Goal: Information Seeking & Learning: Learn about a topic

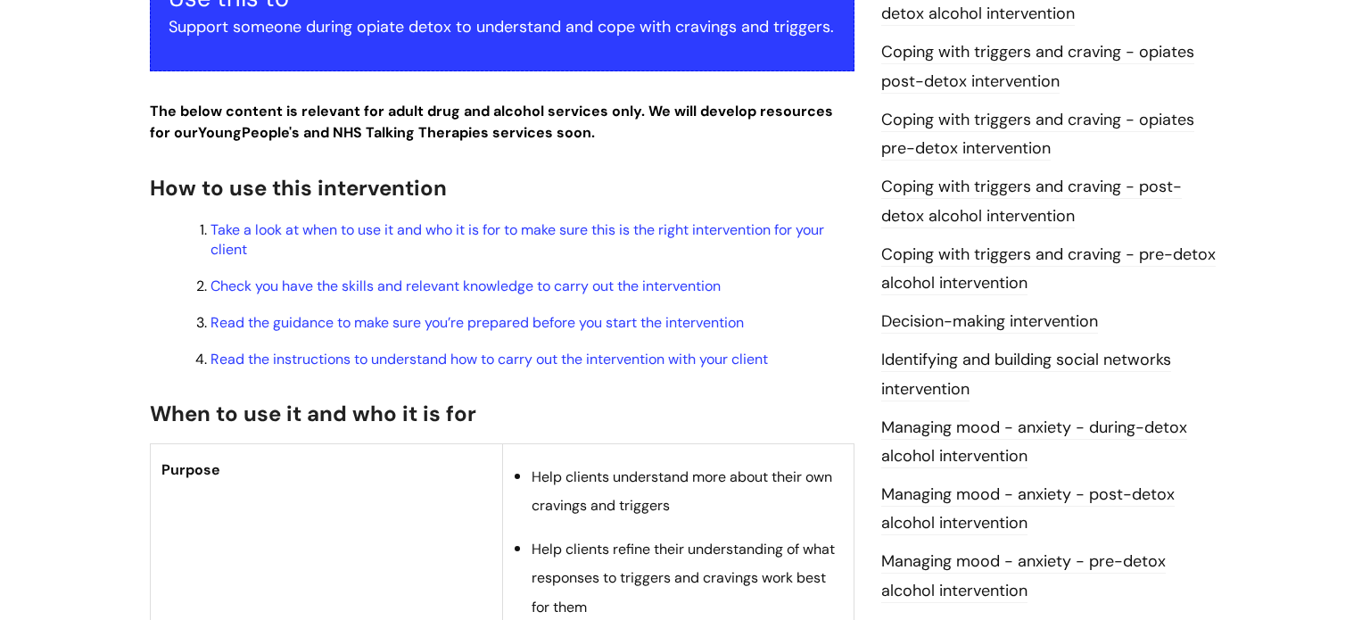
scroll to position [460, 0]
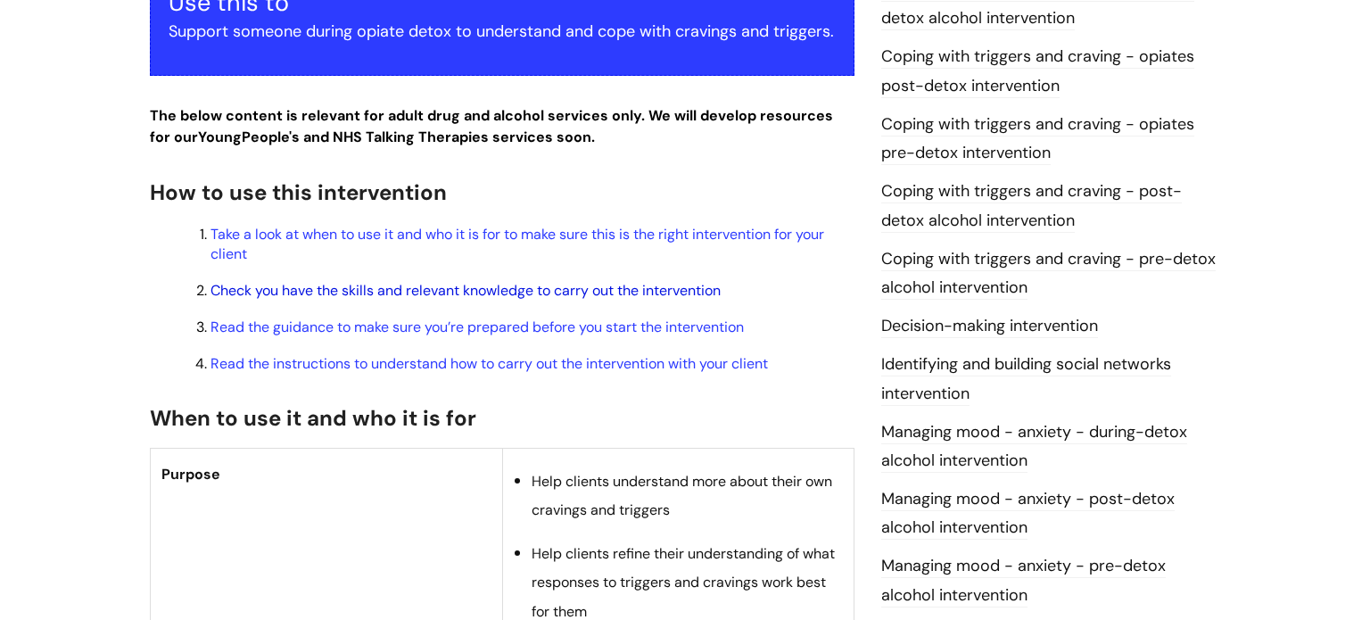
click at [428, 298] on link "Check you have the skills and relevant knowledge to carry out the intervention" at bounding box center [466, 290] width 510 height 19
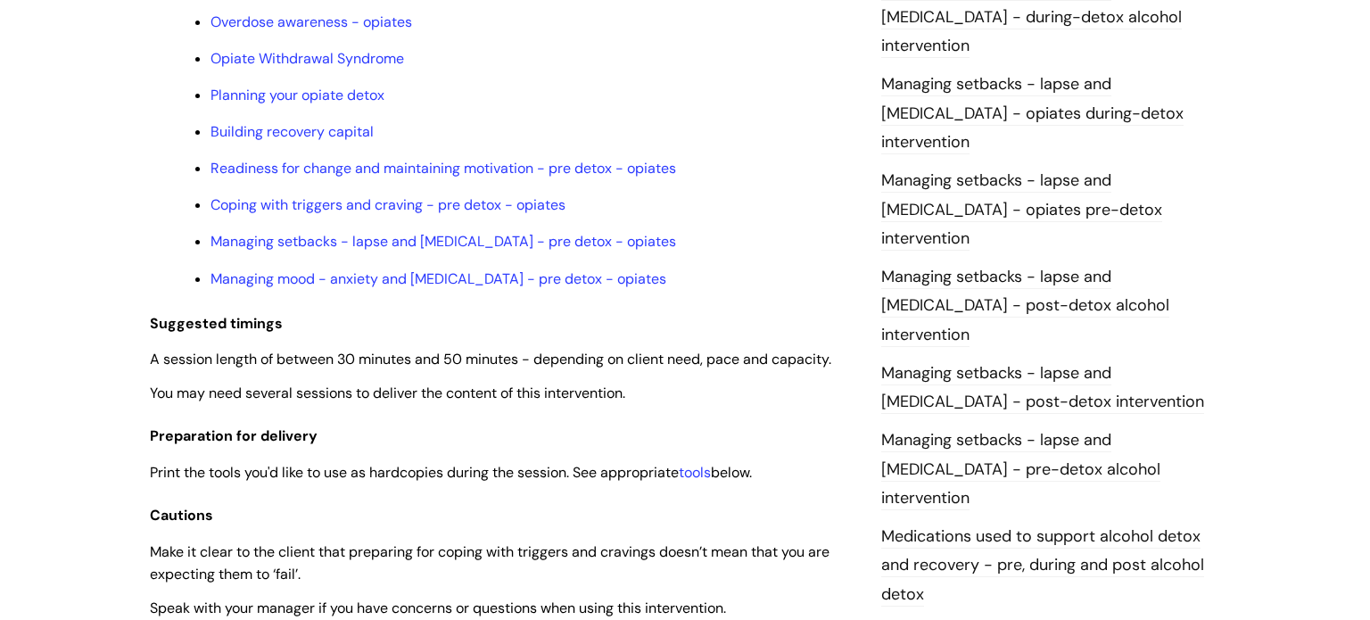
scroll to position [1656, 0]
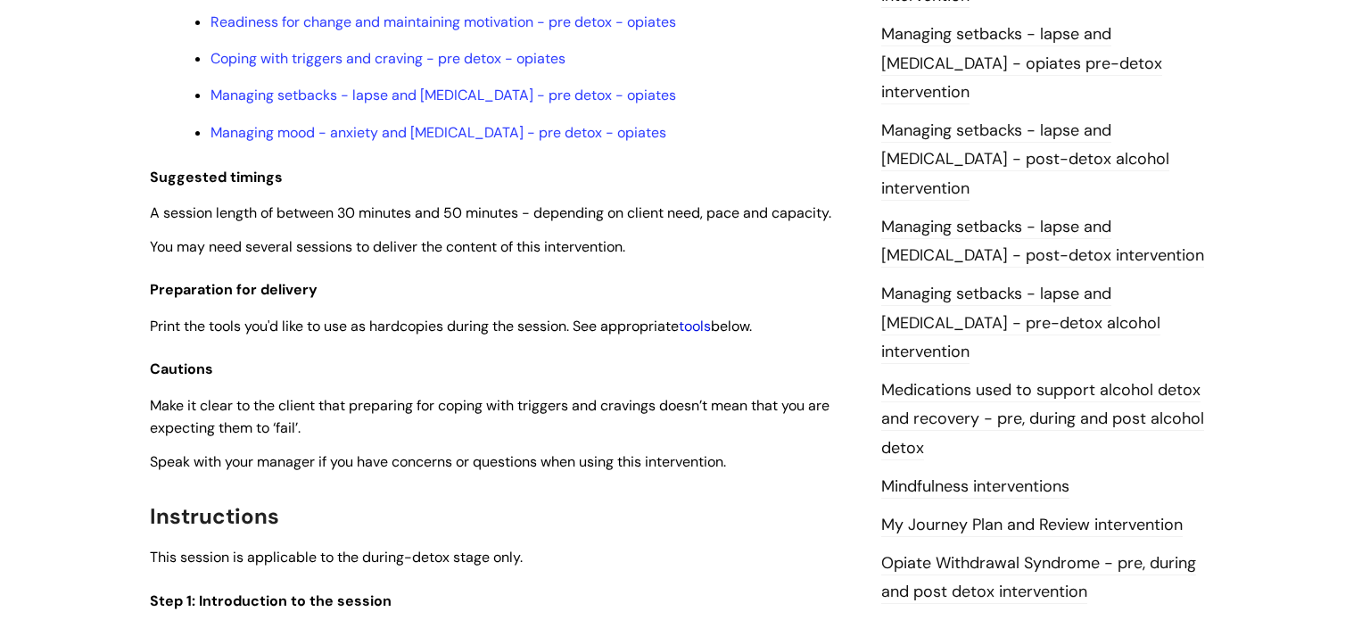
click at [699, 335] on link "tools" at bounding box center [695, 326] width 32 height 19
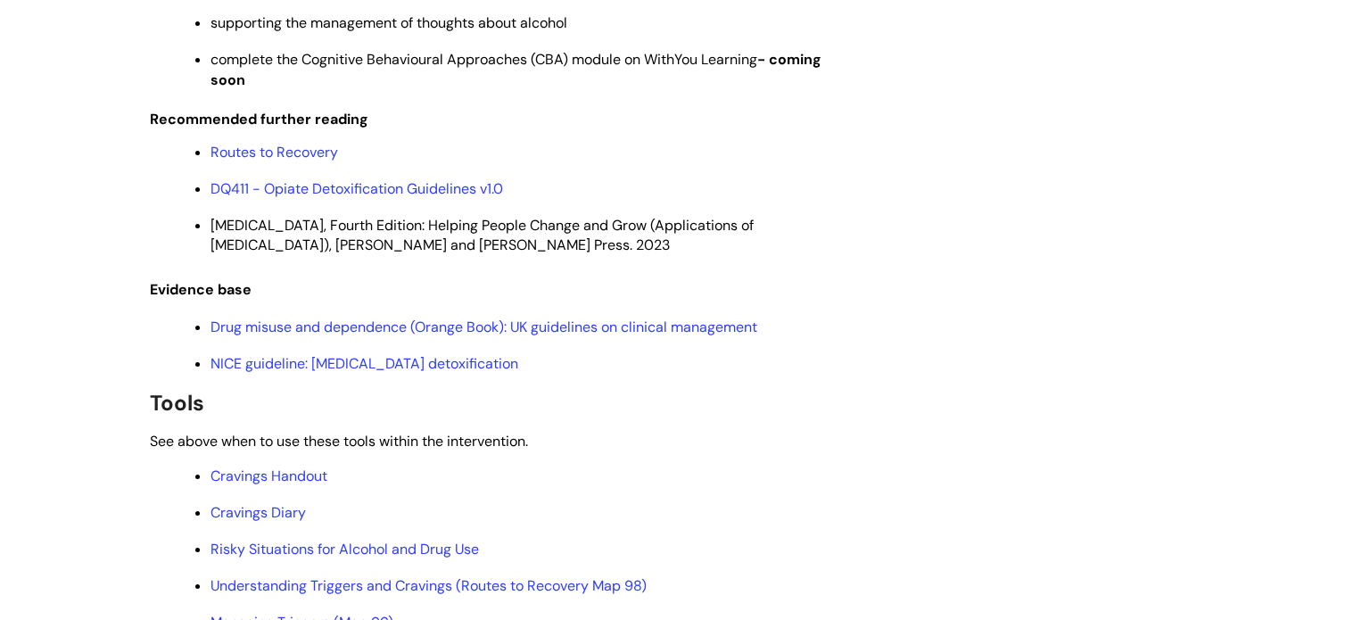
scroll to position [3749, 0]
click at [265, 484] on link "Cravings Handout" at bounding box center [269, 475] width 117 height 19
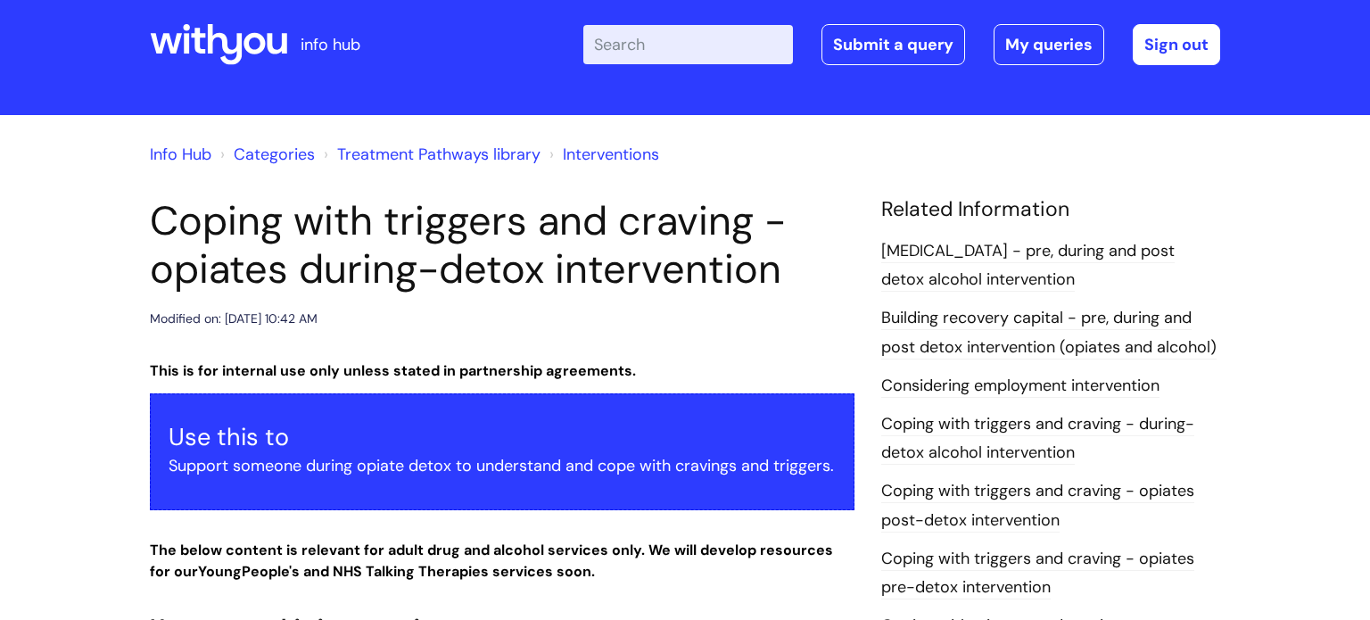
scroll to position [0, 0]
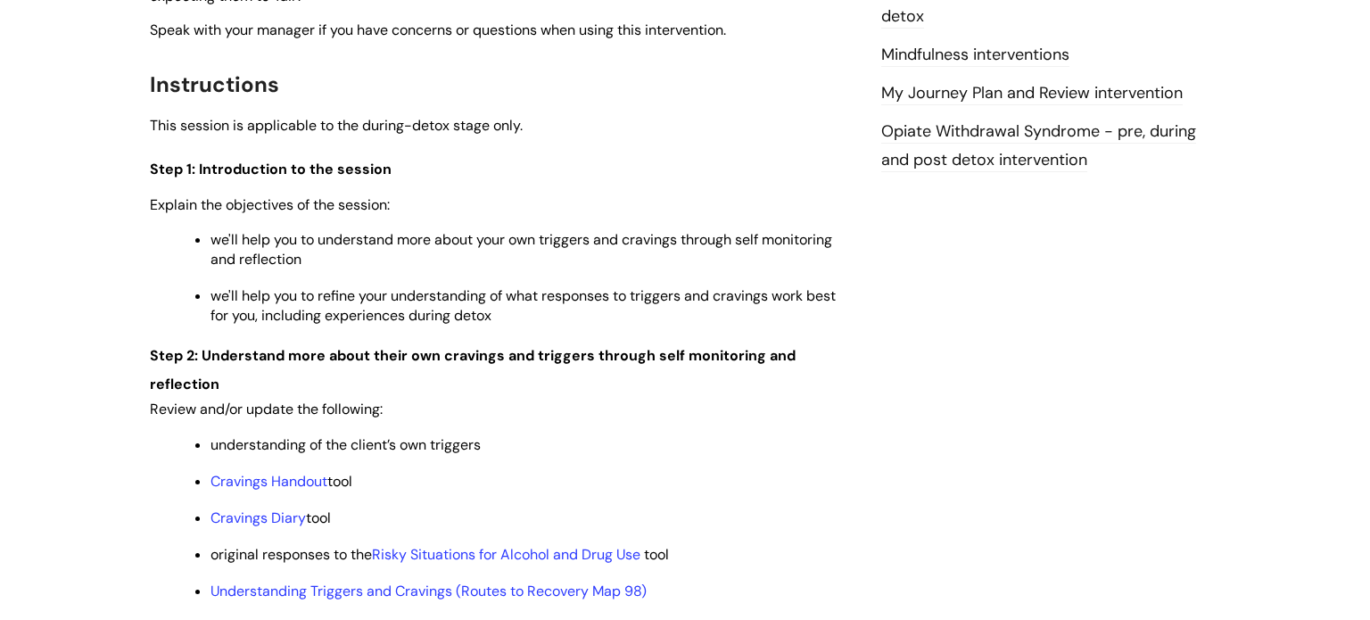
scroll to position [1967, 0]
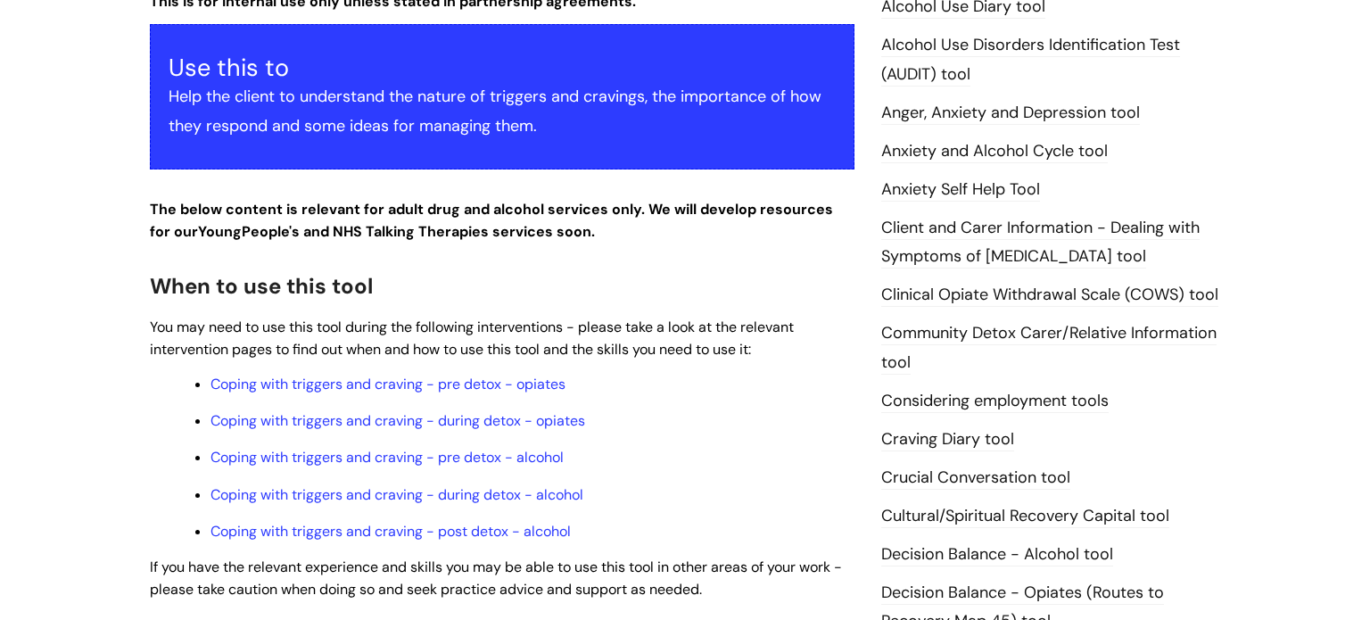
scroll to position [346, 0]
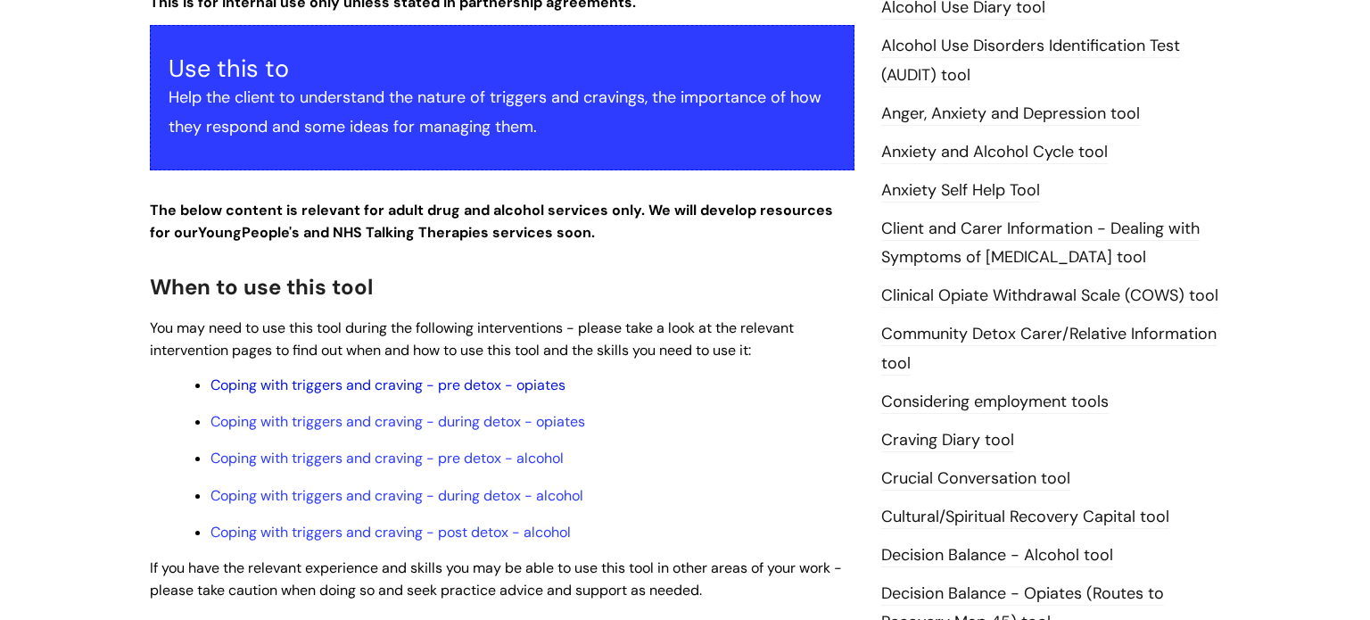
click at [358, 394] on link "Coping with triggers and craving - pre detox - opiates" at bounding box center [388, 385] width 355 height 19
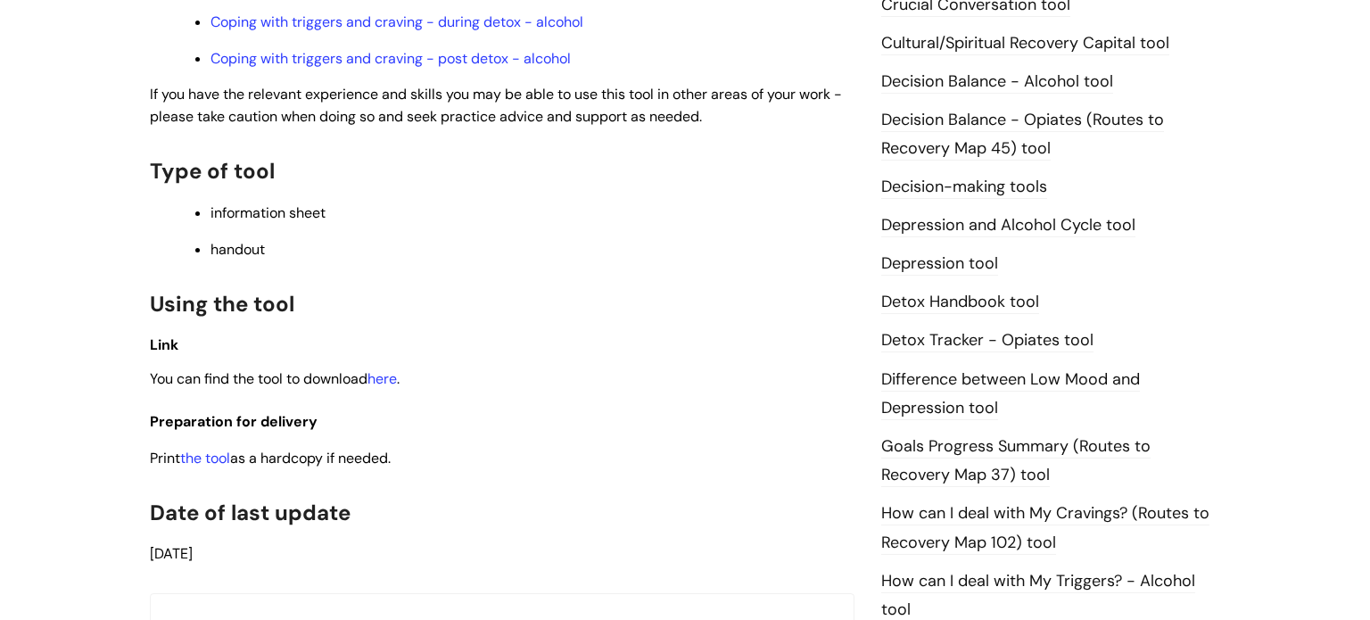
scroll to position [822, 0]
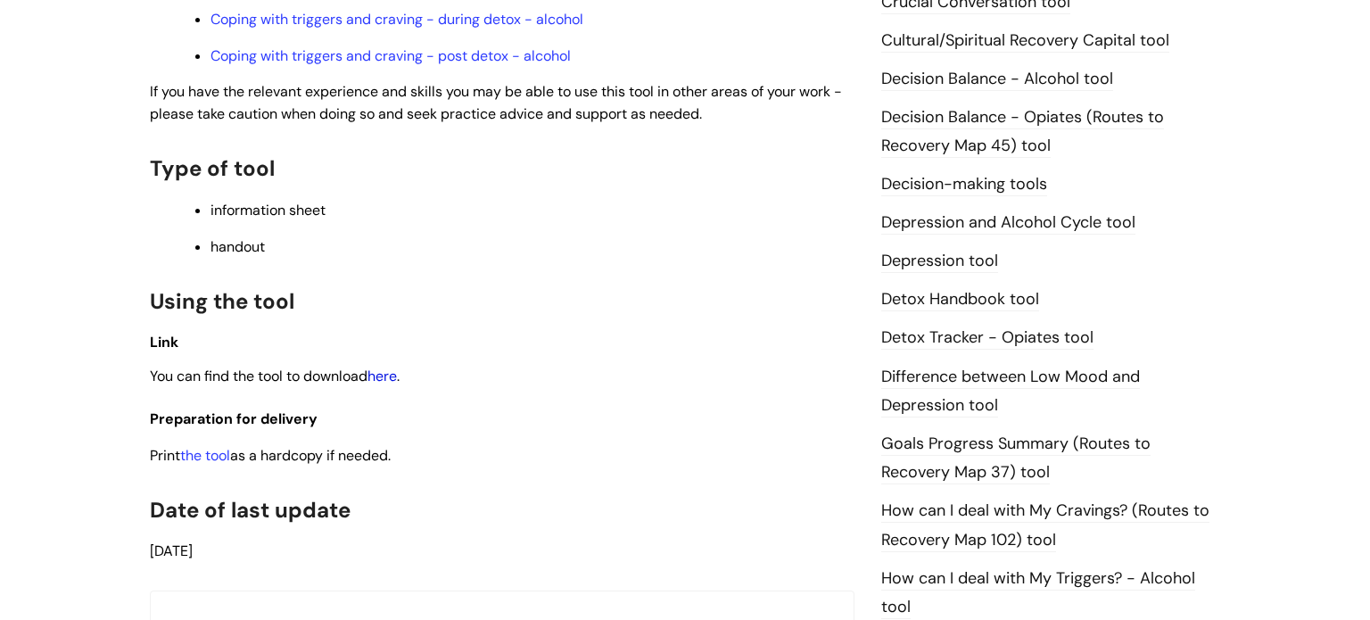
click at [389, 385] on link "here" at bounding box center [382, 376] width 29 height 19
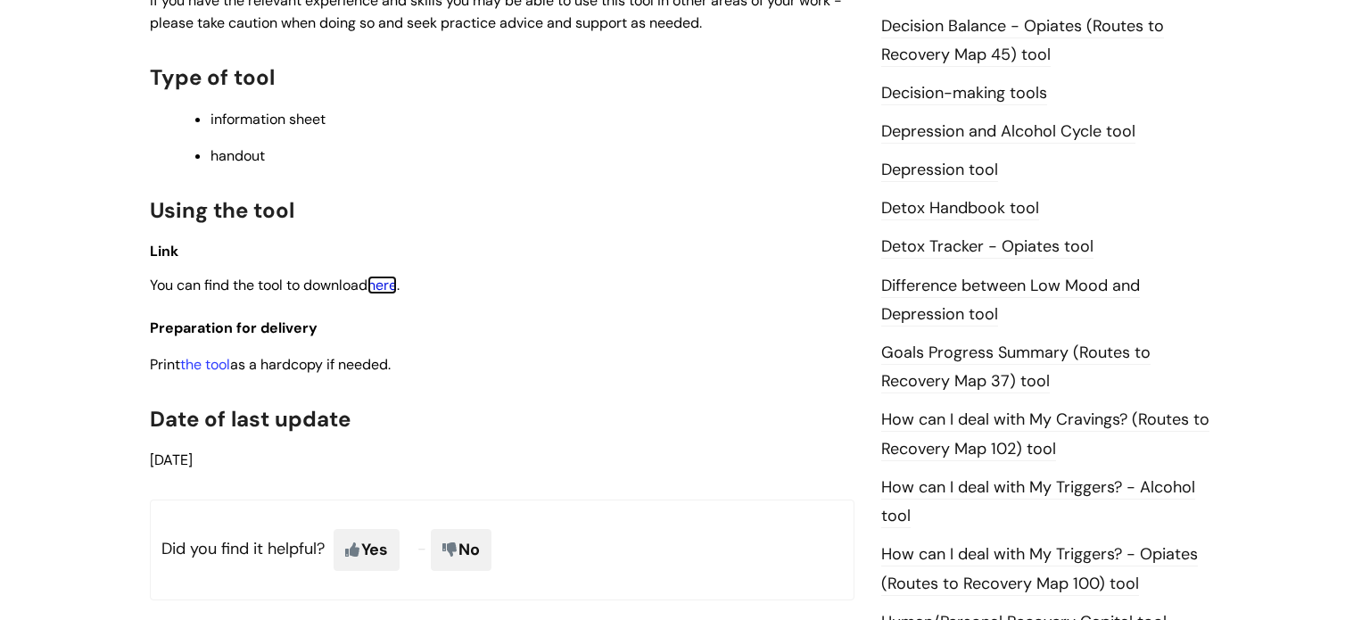
scroll to position [899, 0]
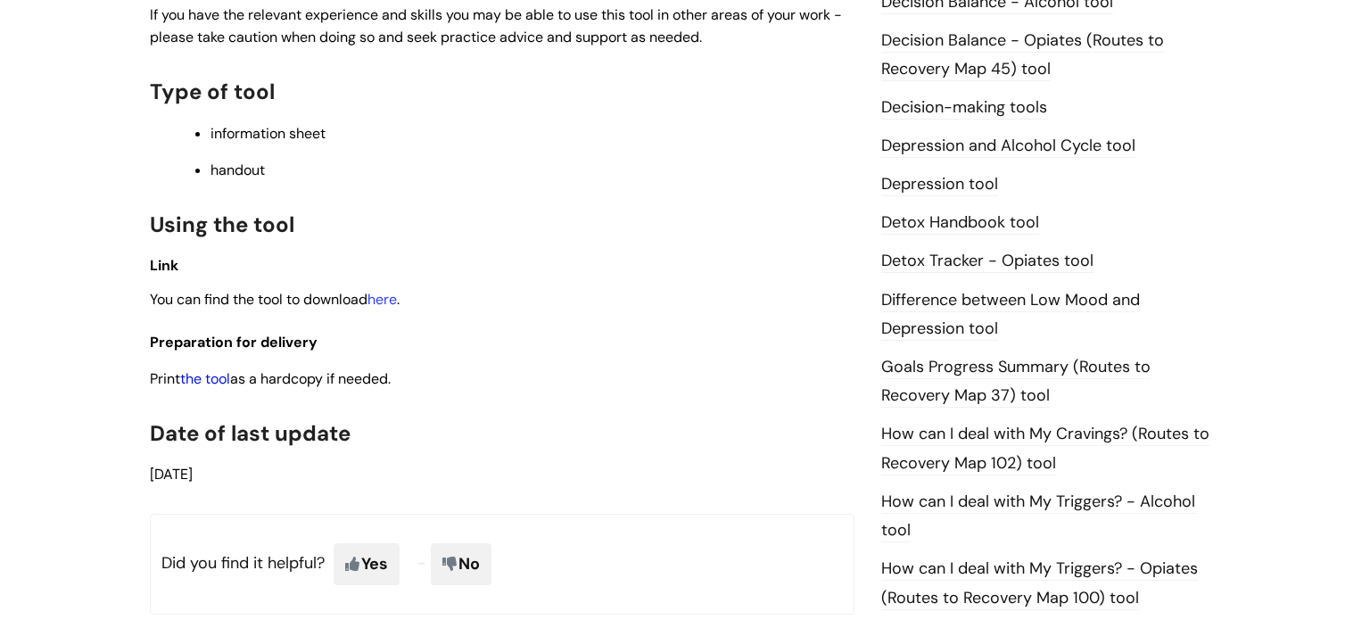
click at [225, 388] on link "the tool" at bounding box center [205, 378] width 50 height 19
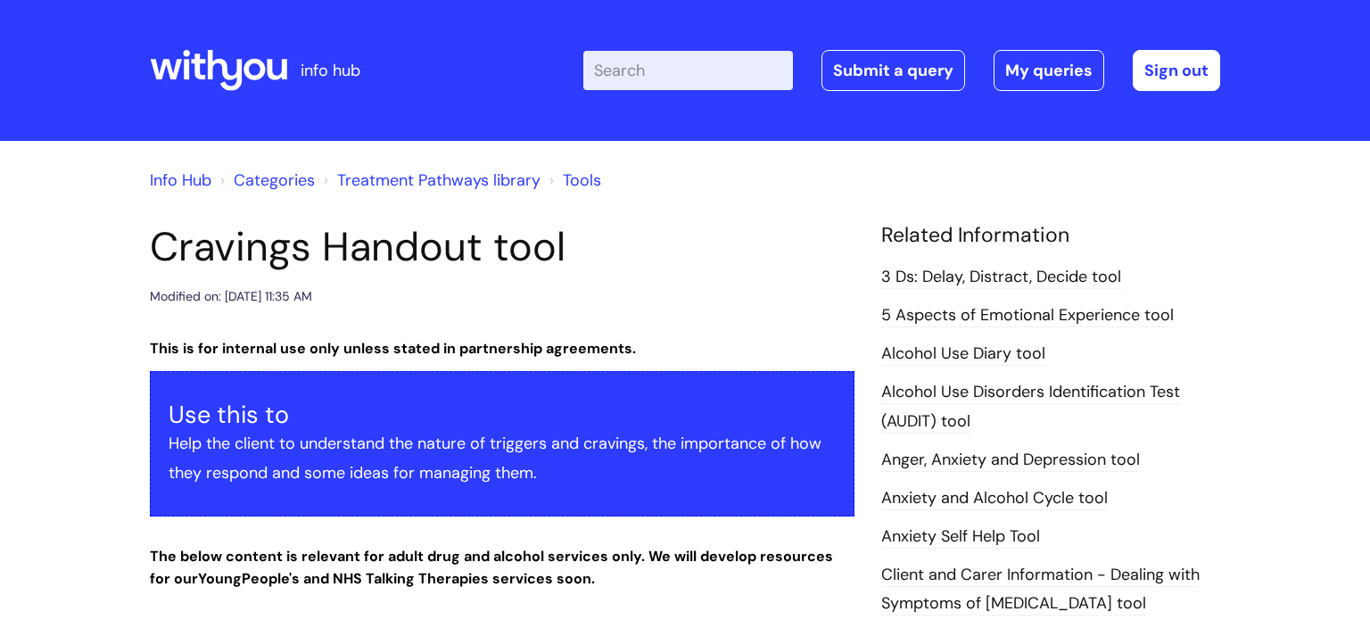
scroll to position [0, 0]
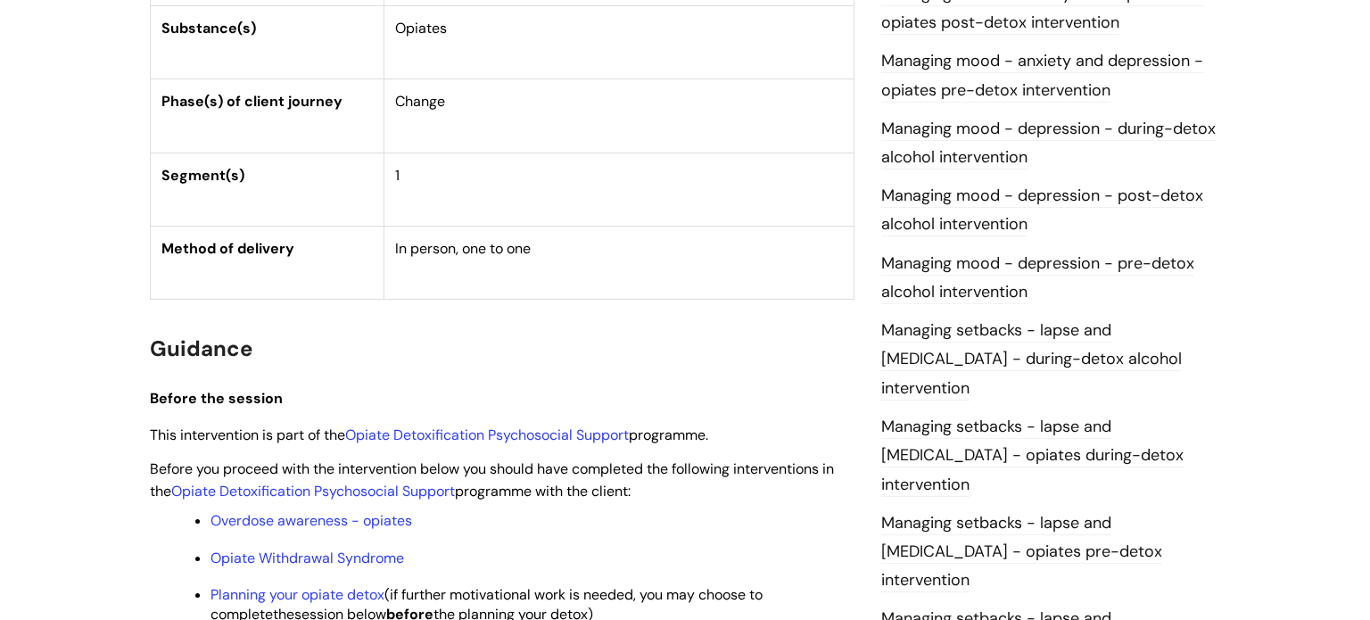
scroll to position [1008, 0]
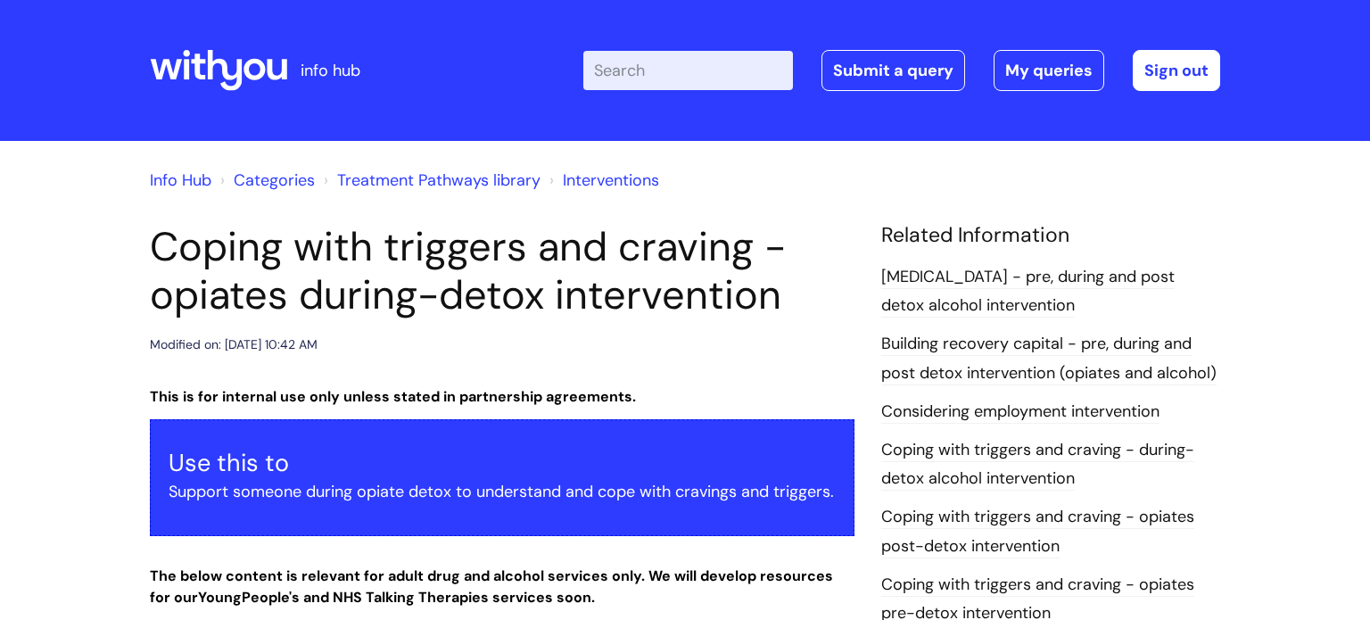
scroll to position [461, 0]
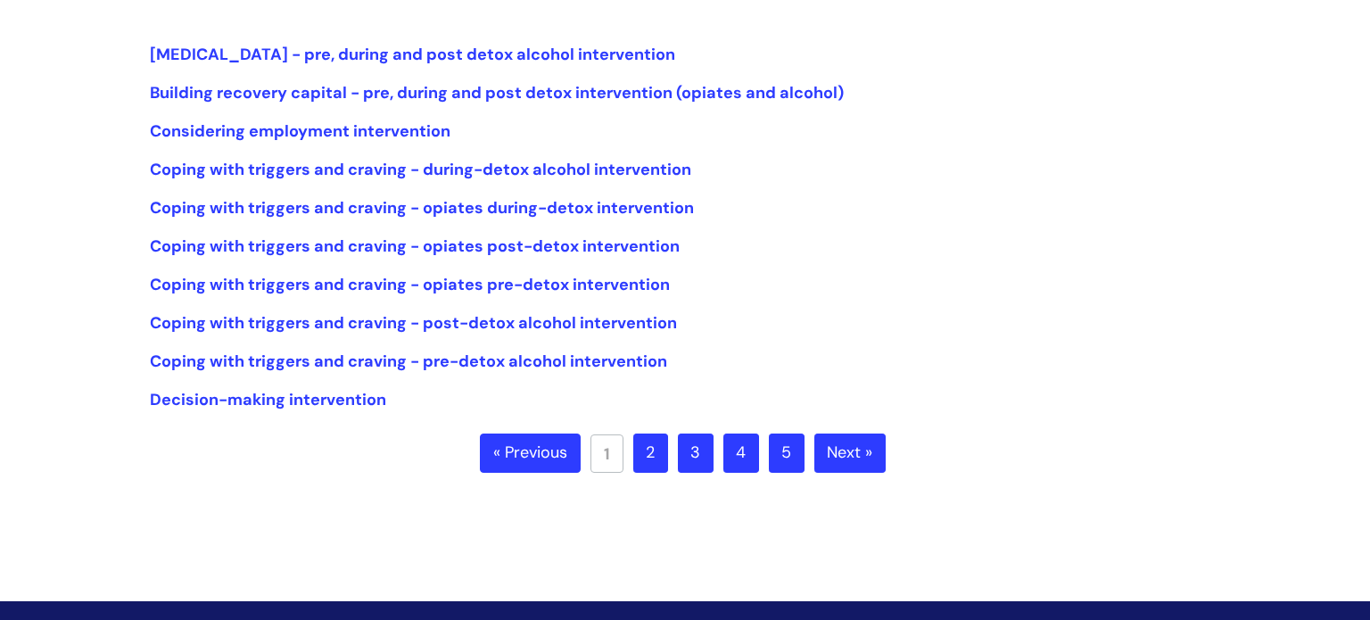
scroll to position [430, 0]
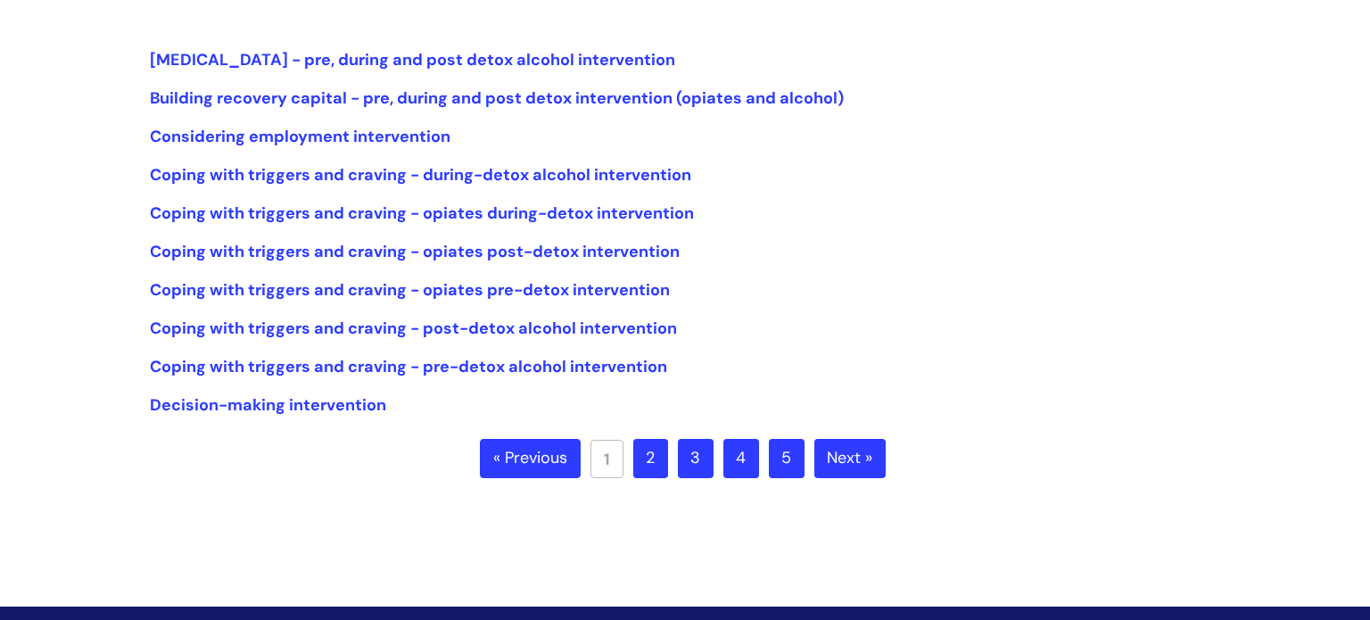
click at [645, 463] on link "2" at bounding box center [650, 458] width 35 height 39
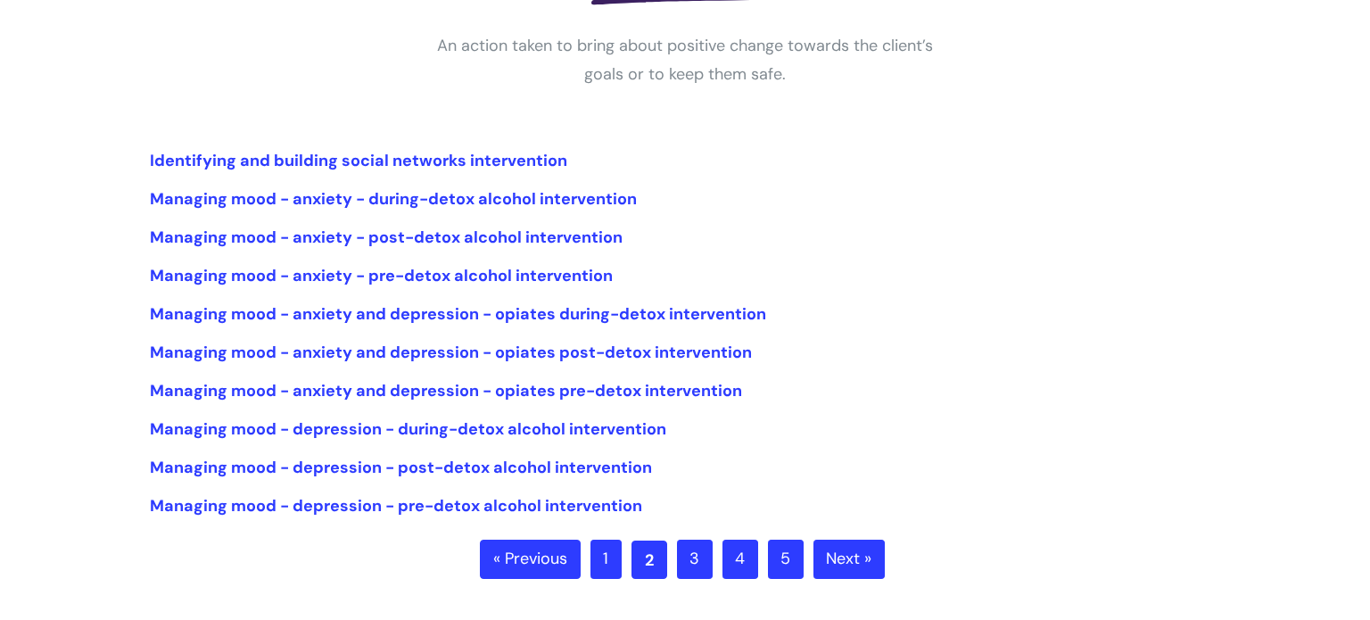
scroll to position [389, 0]
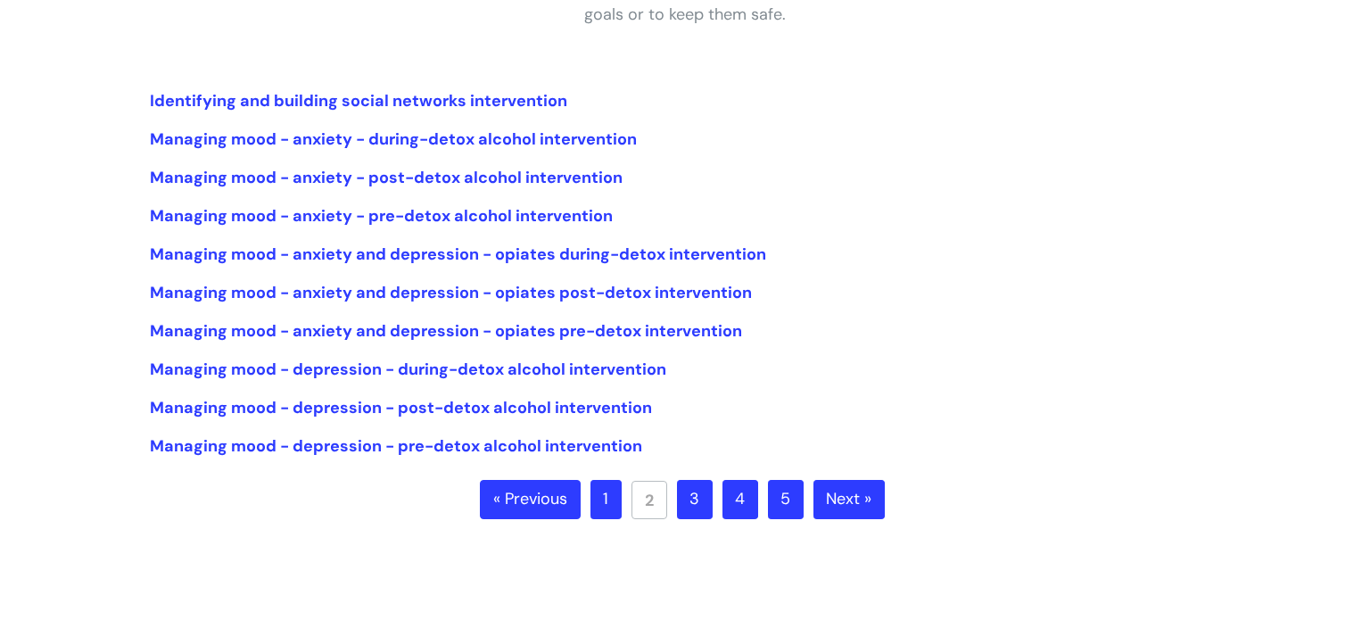
click at [690, 503] on link "3" at bounding box center [695, 499] width 36 height 39
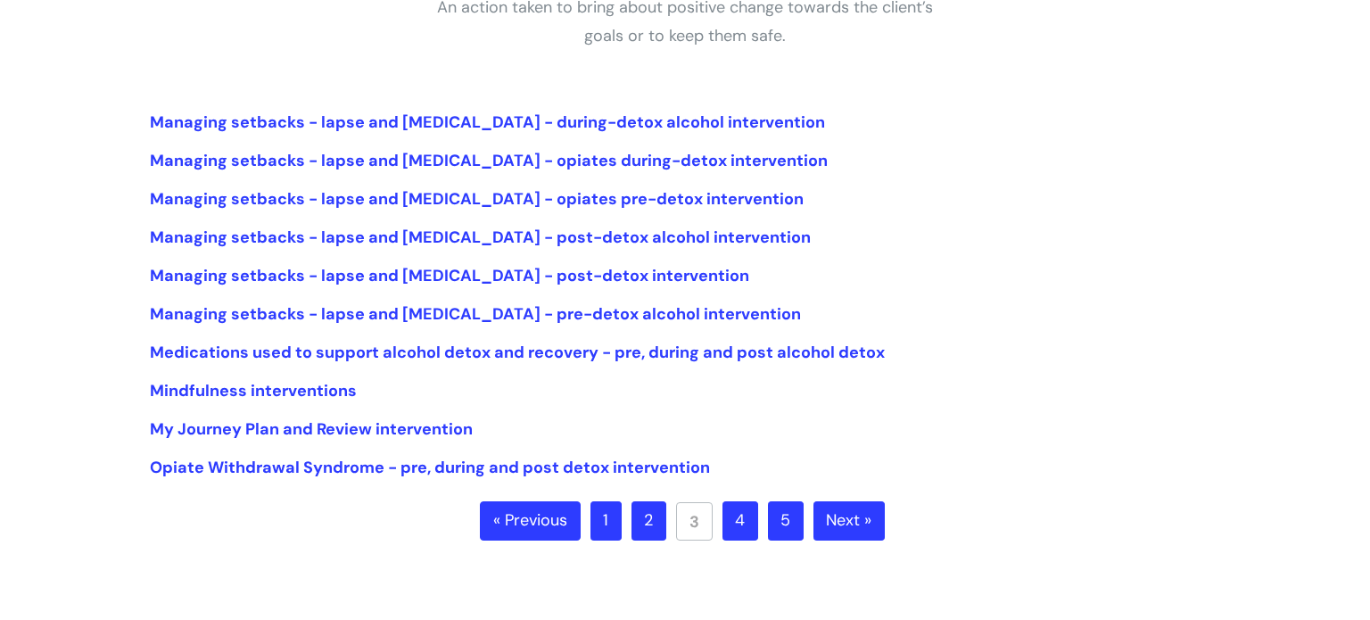
scroll to position [371, 0]
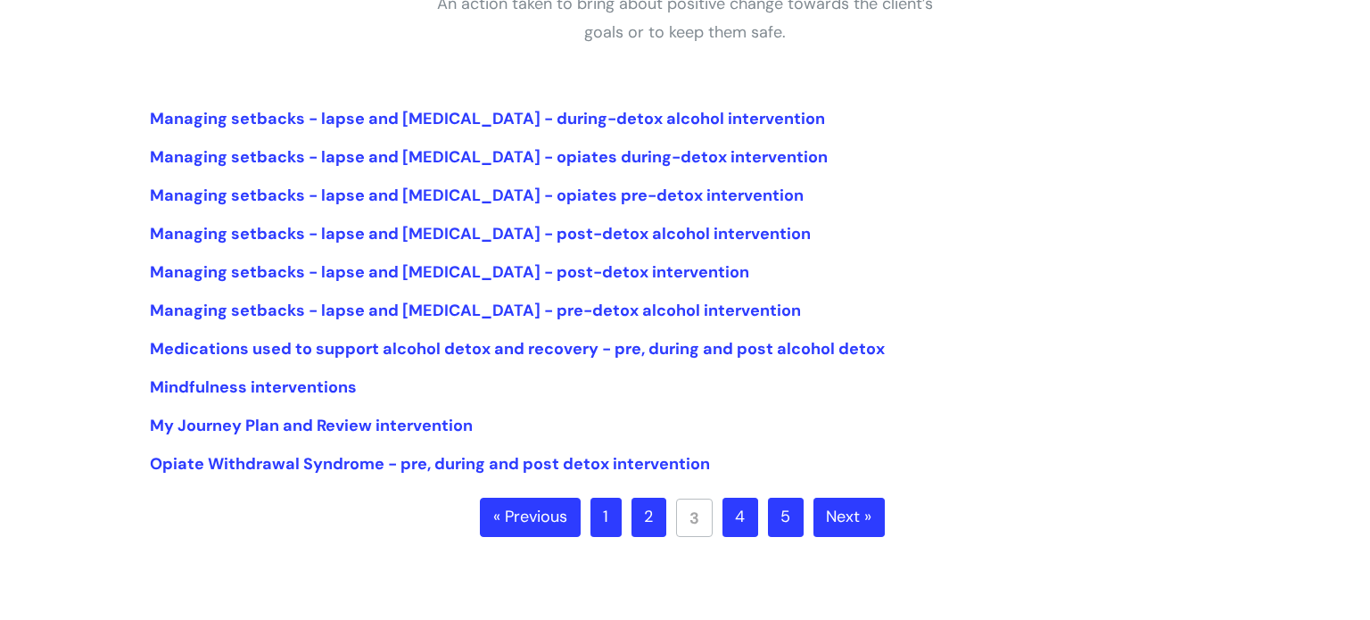
click at [748, 527] on link "4" at bounding box center [741, 517] width 36 height 39
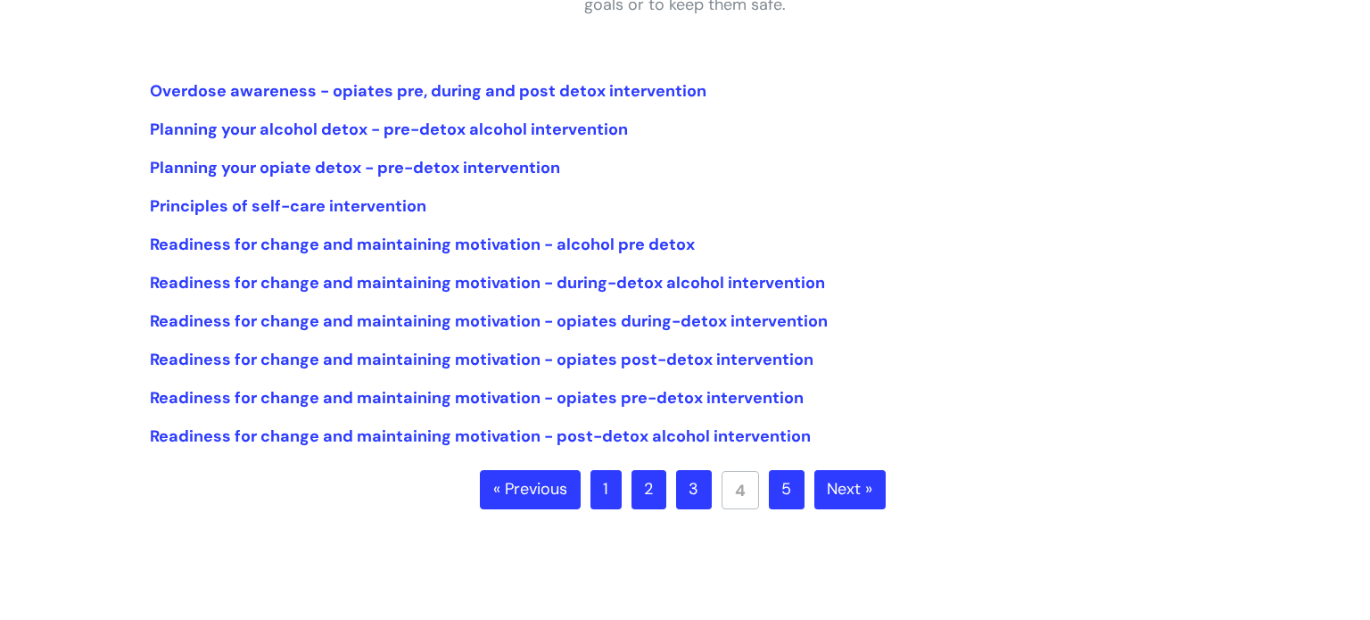
scroll to position [545, 0]
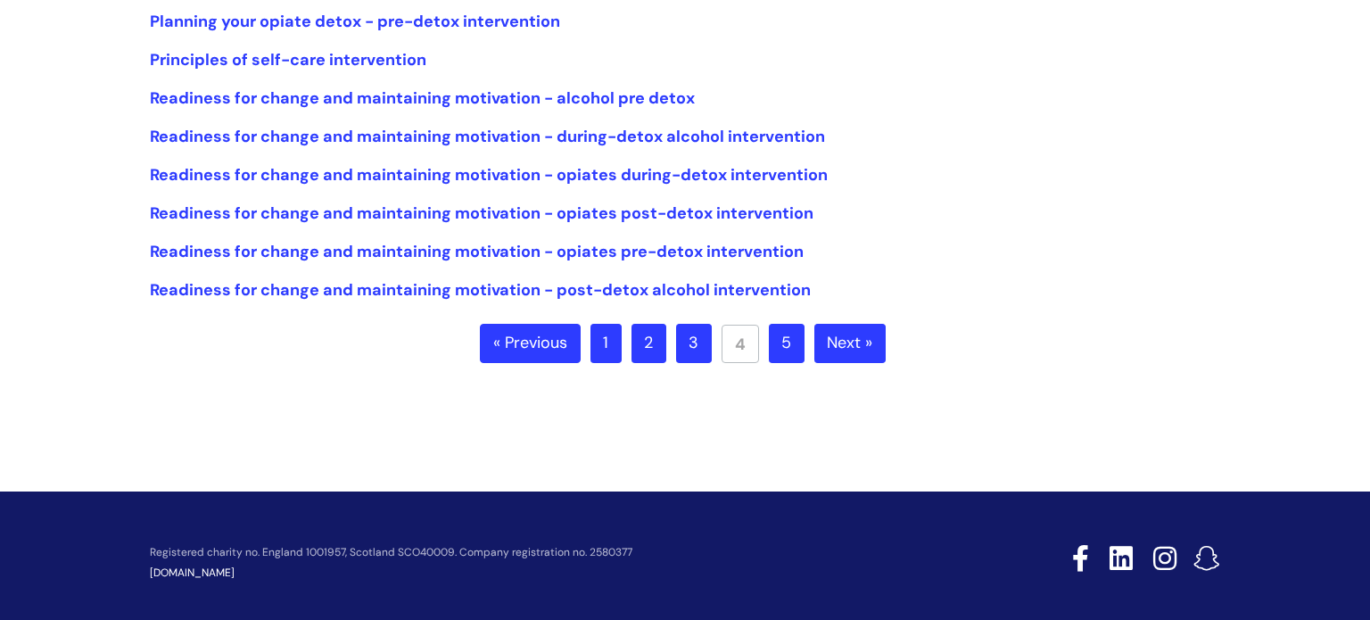
click at [681, 351] on link "3" at bounding box center [694, 343] width 36 height 39
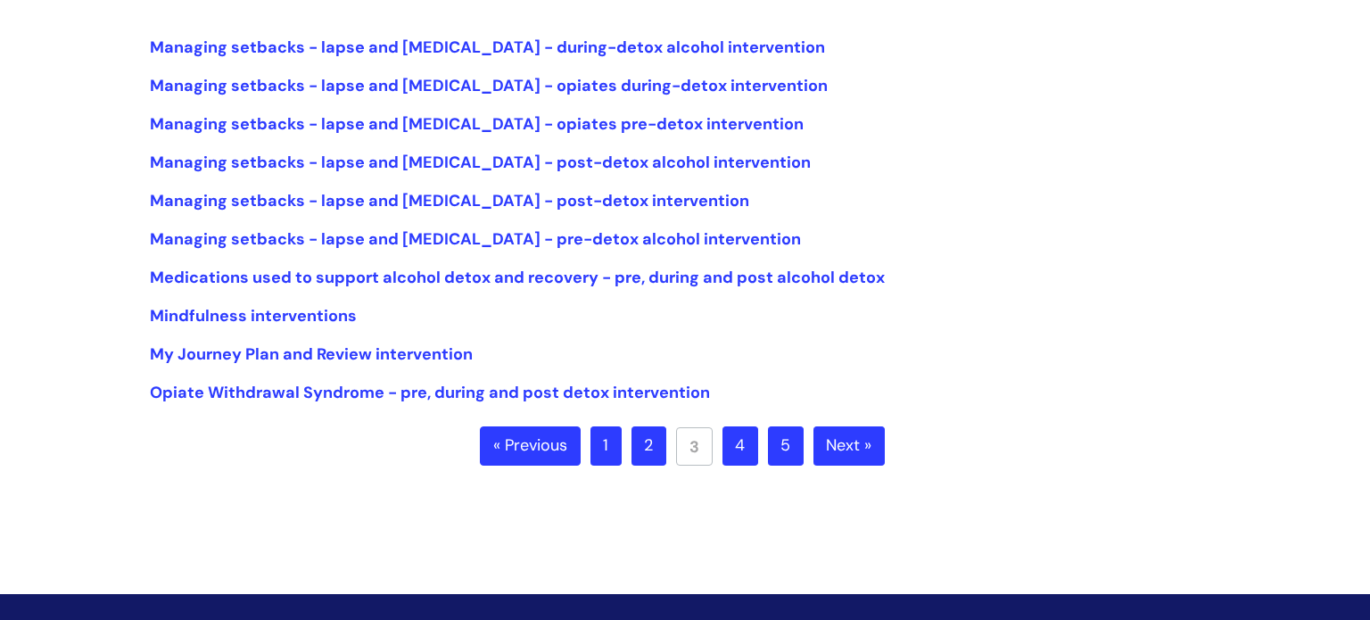
scroll to position [589, 0]
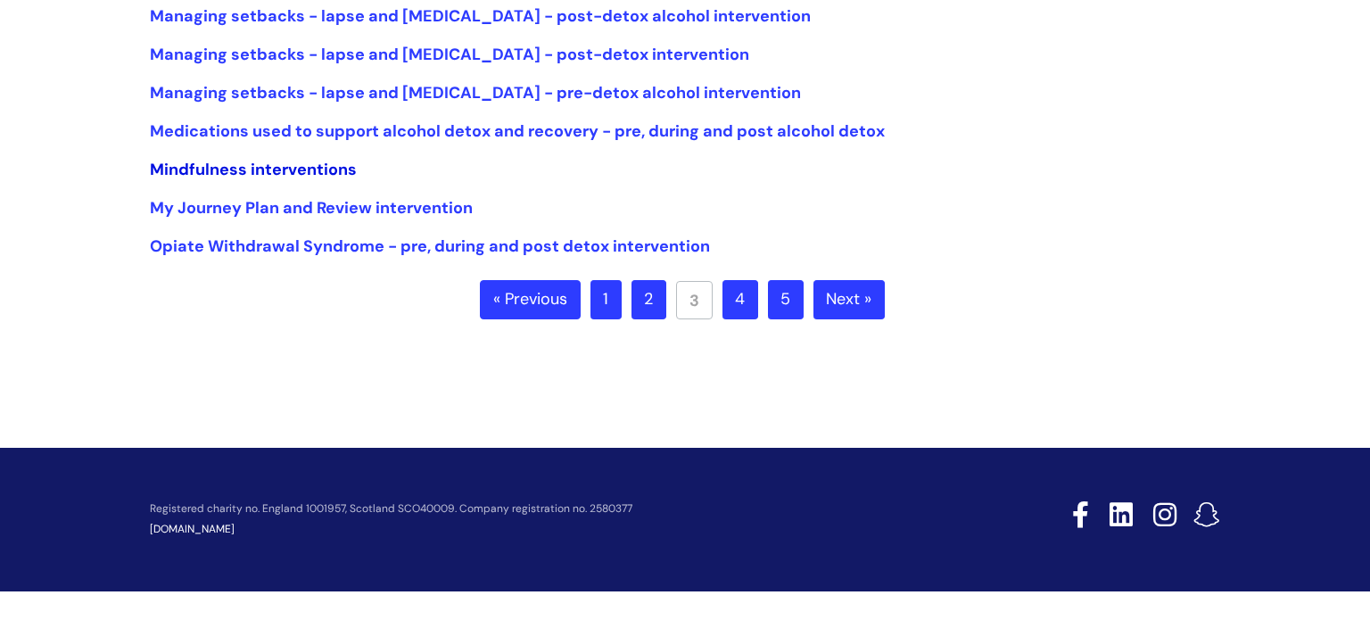
click at [284, 168] on link "Mindfulness interventions" at bounding box center [253, 169] width 207 height 21
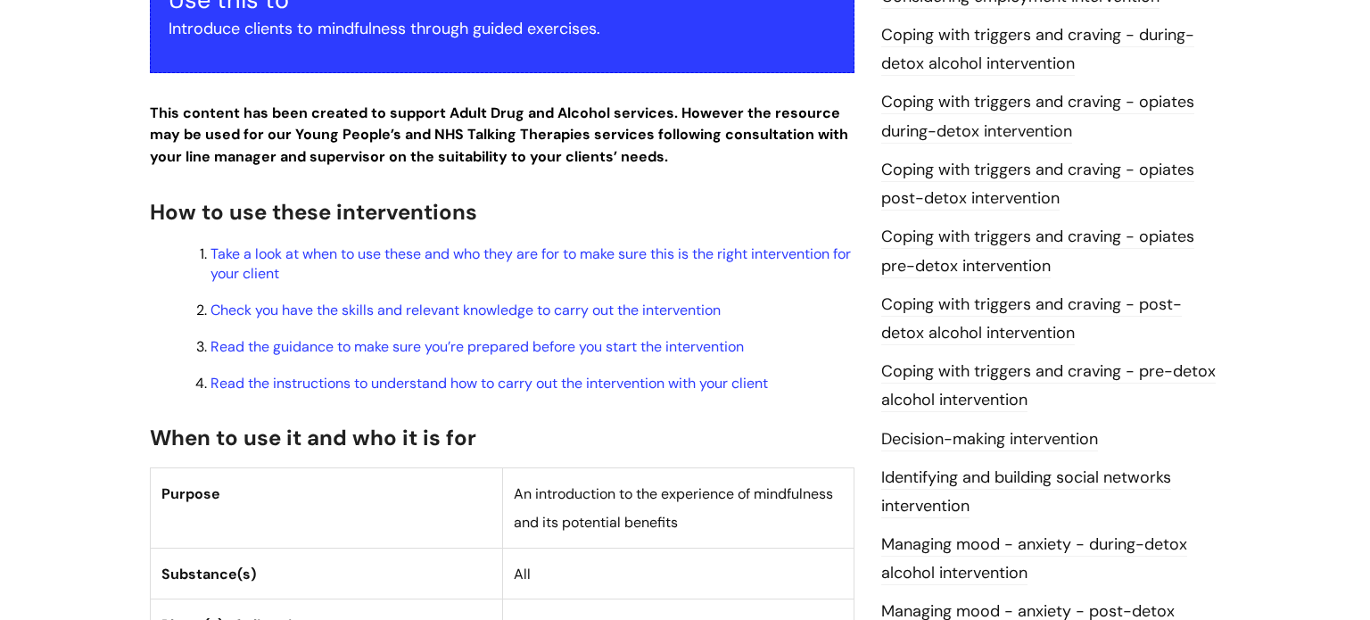
scroll to position [416, 0]
click at [360, 355] on link "Read the guidance to make sure you’re prepared before you start the intervention" at bounding box center [477, 345] width 533 height 19
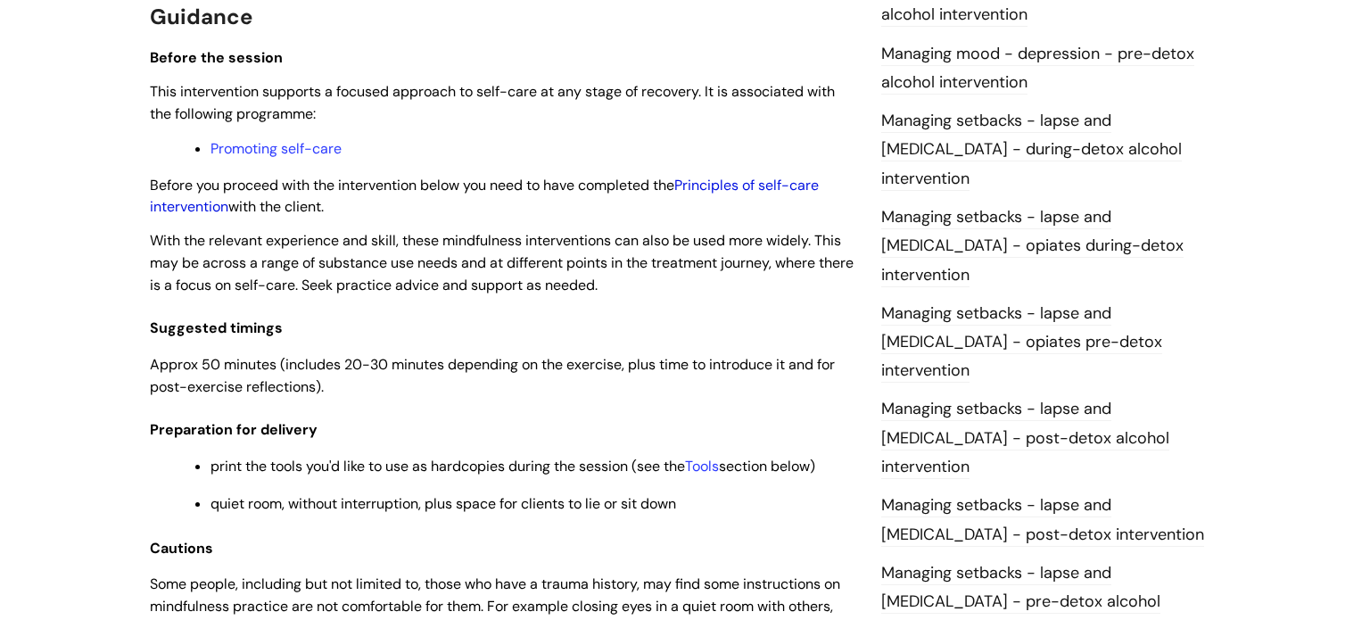
click at [198, 215] on link "Principles of self-care intervention" at bounding box center [484, 196] width 669 height 41
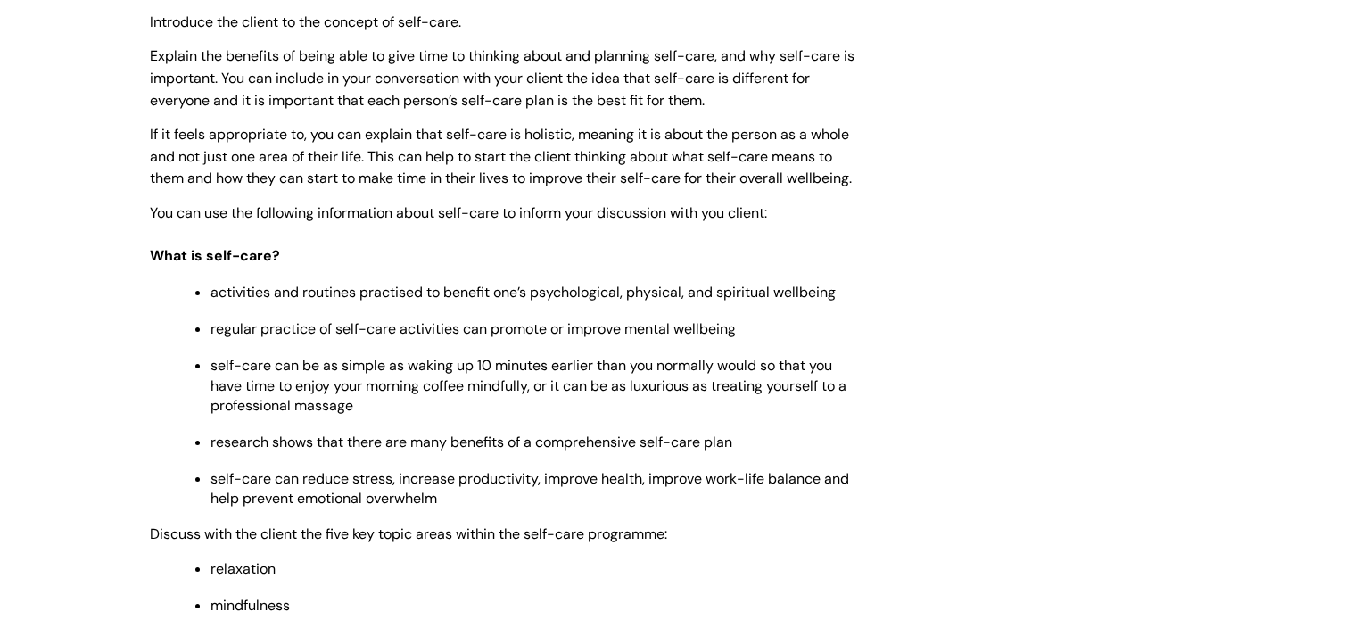
scroll to position [2308, 0]
